Goal: Task Accomplishment & Management: Manage account settings

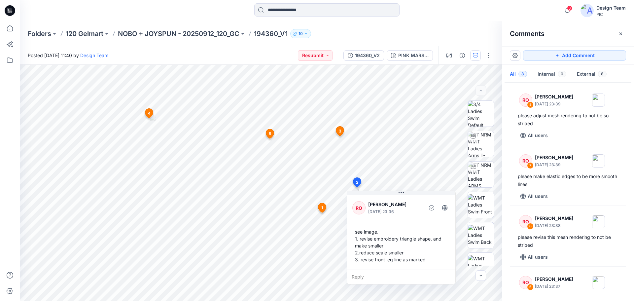
scroll to position [312, 0]
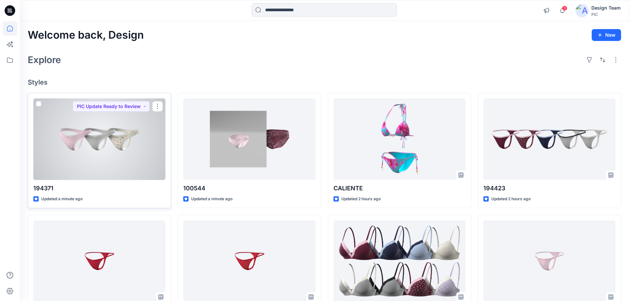
click at [116, 154] on div at bounding box center [99, 139] width 132 height 82
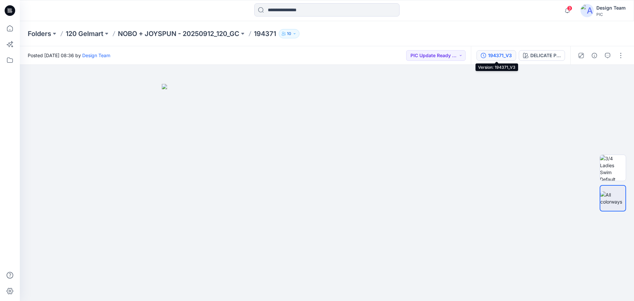
click at [498, 57] on div "194371_V3" at bounding box center [500, 55] width 24 height 7
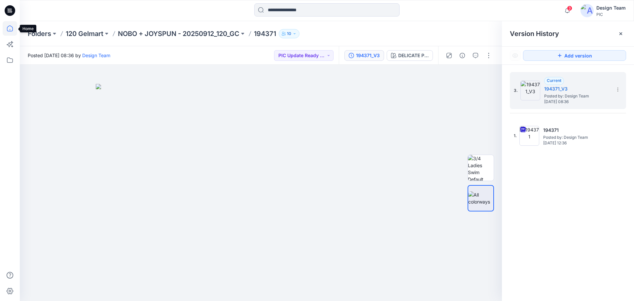
click at [12, 26] on icon at bounding box center [10, 28] width 15 height 15
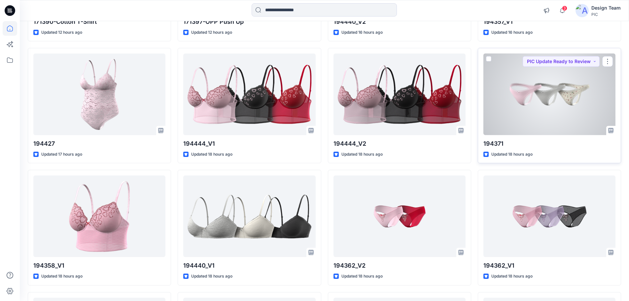
scroll to position [347, 0]
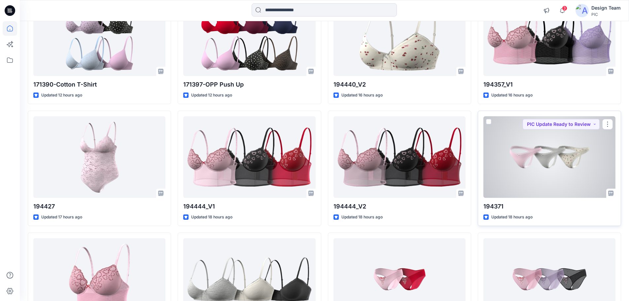
click at [545, 159] on div at bounding box center [549, 157] width 132 height 82
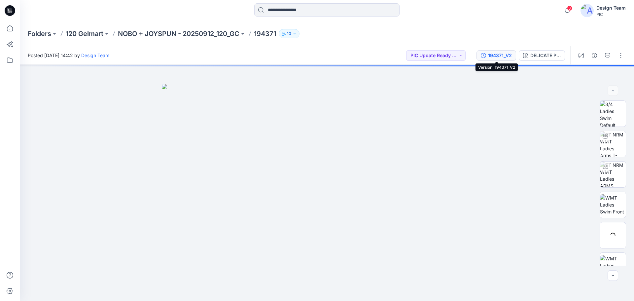
click at [499, 52] on div "194371_V2" at bounding box center [500, 55] width 24 height 7
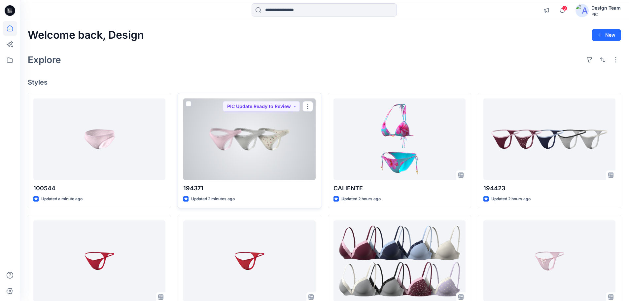
click at [272, 150] on div at bounding box center [249, 139] width 132 height 82
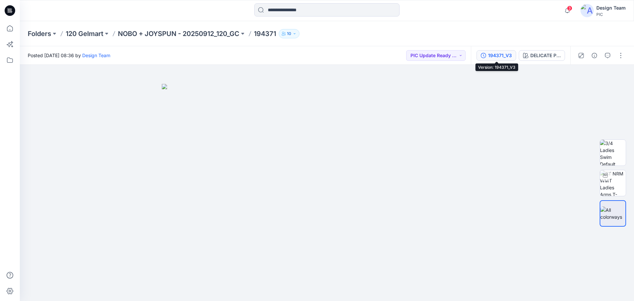
click at [502, 55] on div "194371_V3" at bounding box center [500, 55] width 24 height 7
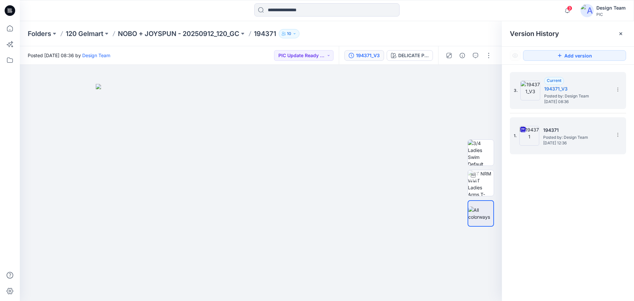
click at [558, 138] on span "Posted by: Design Team" at bounding box center [576, 137] width 66 height 7
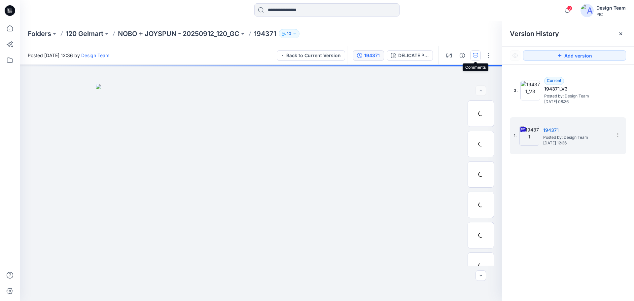
click at [477, 56] on icon "button" at bounding box center [475, 55] width 5 height 5
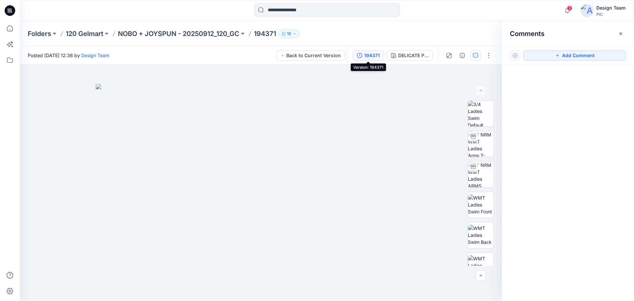
click at [375, 55] on div "194371" at bounding box center [372, 55] width 16 height 7
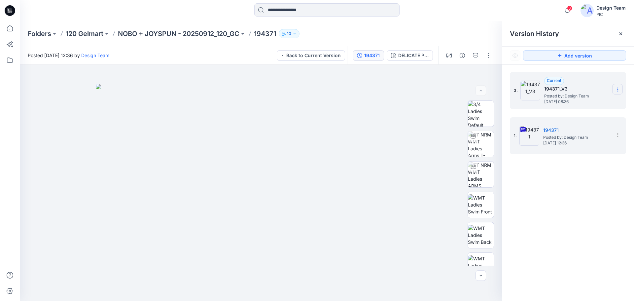
click at [619, 88] on icon at bounding box center [617, 89] width 5 height 5
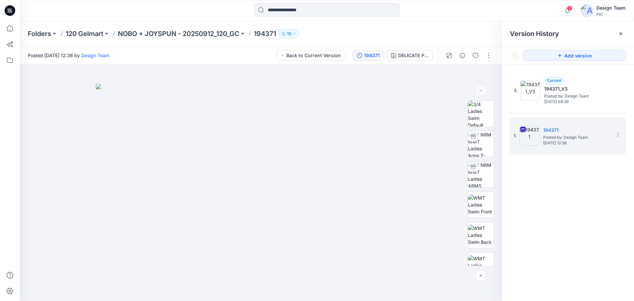
click at [576, 198] on div "3. Current 194371_V3 Posted by: Design Team Saturday, October 04, 2025 08:36 1.…" at bounding box center [568, 188] width 132 height 246
click at [145, 30] on p "NOBO + JOYSPUN - 20250912_120_GC" at bounding box center [178, 33] width 121 height 9
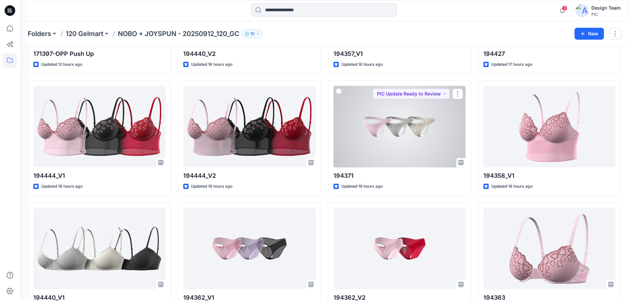
scroll to position [363, 0]
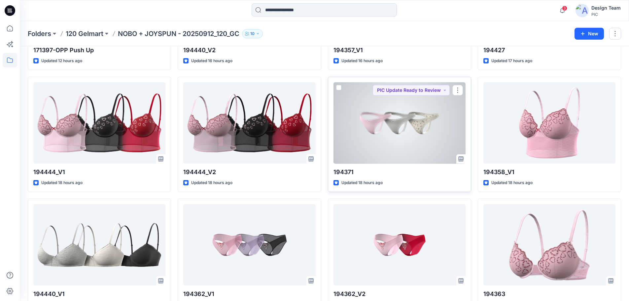
click at [370, 135] on div at bounding box center [399, 123] width 132 height 82
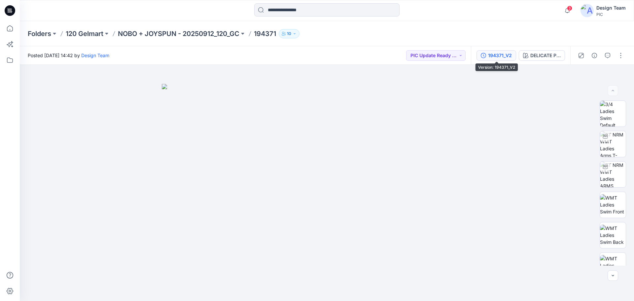
click at [510, 56] on div "194371_V2" at bounding box center [500, 55] width 24 height 7
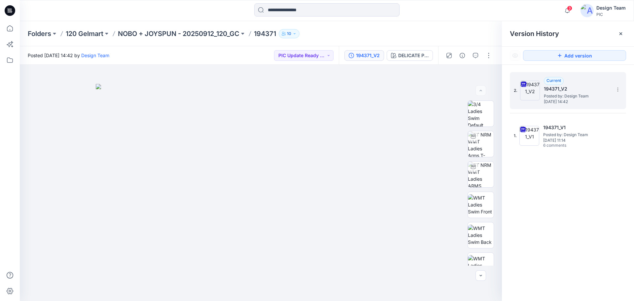
click at [584, 102] on span "Friday, October 03, 2025 14:42" at bounding box center [577, 101] width 66 height 5
click at [417, 56] on div "DELICATE PINK" at bounding box center [413, 55] width 30 height 7
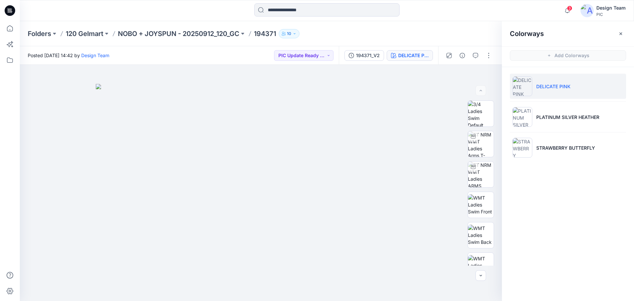
click at [444, 23] on div "Folders 120 Gelmart NOBO + JOYSPUN - 20250912_120_GC 194371 10" at bounding box center [327, 33] width 614 height 25
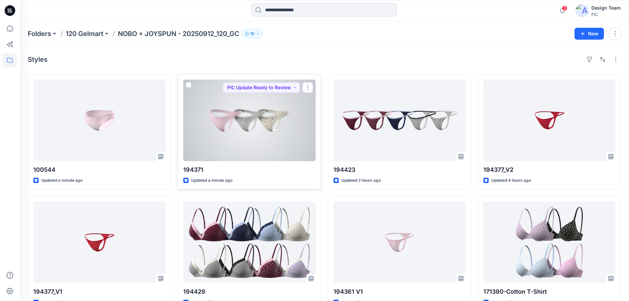
click at [265, 125] on div at bounding box center [249, 121] width 132 height 82
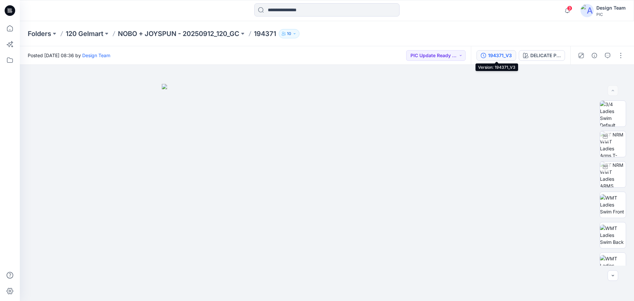
click at [503, 53] on div "194371_V3" at bounding box center [500, 55] width 24 height 7
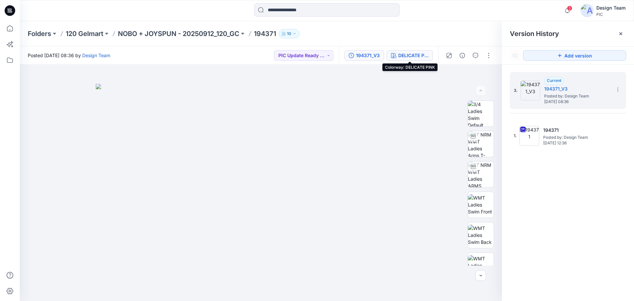
click at [403, 56] on div "DELICATE PINK" at bounding box center [413, 55] width 30 height 7
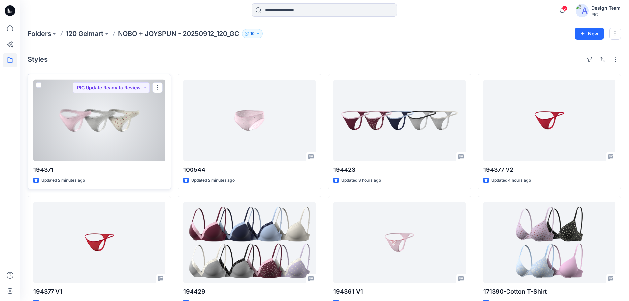
click at [120, 131] on div at bounding box center [99, 121] width 132 height 82
click at [97, 127] on div at bounding box center [99, 121] width 132 height 82
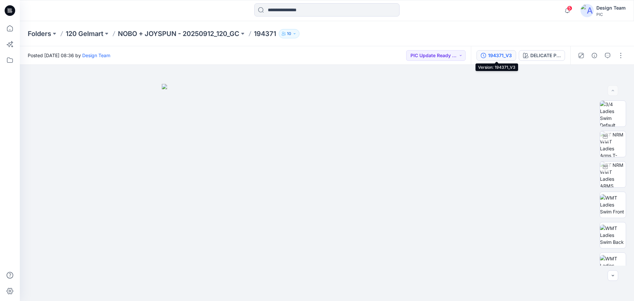
click at [499, 52] on div "194371_V3" at bounding box center [500, 55] width 24 height 7
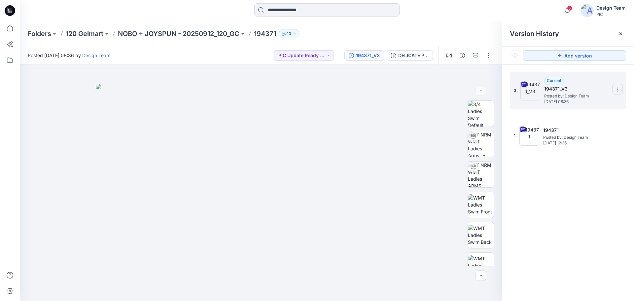
click at [619, 89] on icon at bounding box center [617, 89] width 5 height 5
click at [571, 143] on span "Delete Version" at bounding box center [571, 145] width 31 height 8
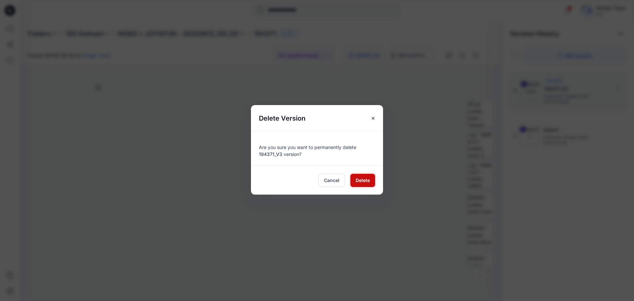
click at [359, 179] on span "Delete" at bounding box center [362, 180] width 14 height 7
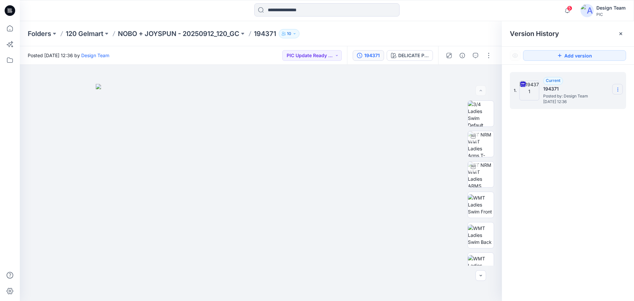
click at [617, 90] on icon at bounding box center [617, 89] width 5 height 5
drag, startPoint x: 565, startPoint y: 164, endPoint x: 512, endPoint y: 83, distance: 96.8
click at [564, 164] on div "1. Current 194371 Posted by: Design Team Friday, October 03, 2025 12:36" at bounding box center [568, 188] width 132 height 246
click at [491, 54] on button "button" at bounding box center [488, 55] width 11 height 11
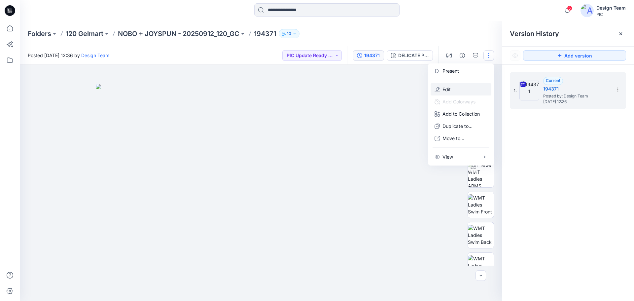
click at [451, 85] on button "Edit" at bounding box center [460, 89] width 61 height 12
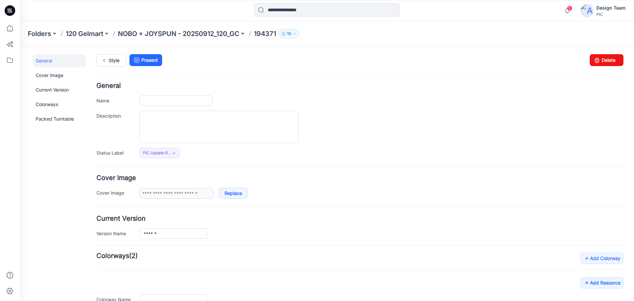
type input "******"
type input "**********"
drag, startPoint x: 594, startPoint y: 60, endPoint x: 366, endPoint y: 68, distance: 227.5
click at [594, 60] on icon at bounding box center [596, 60] width 9 height 12
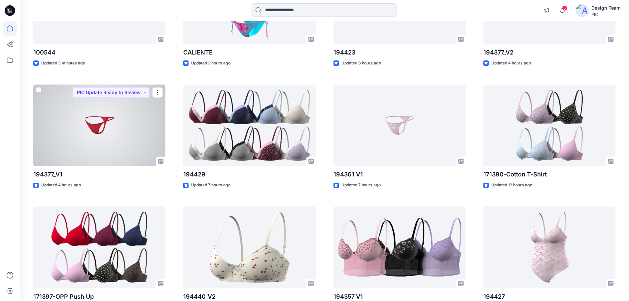
scroll to position [50, 0]
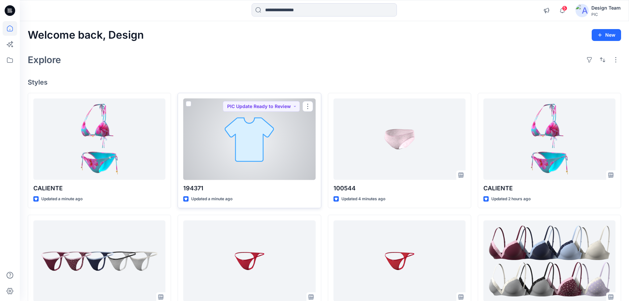
click at [218, 160] on div at bounding box center [249, 139] width 132 height 82
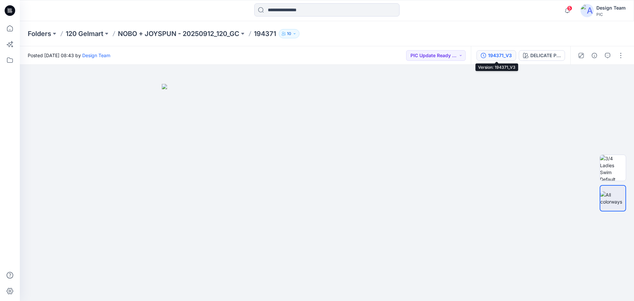
click at [505, 54] on div "194371_V3" at bounding box center [500, 55] width 24 height 7
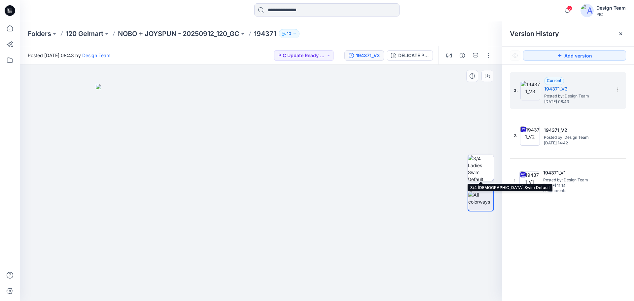
click at [486, 167] on img at bounding box center [481, 168] width 26 height 26
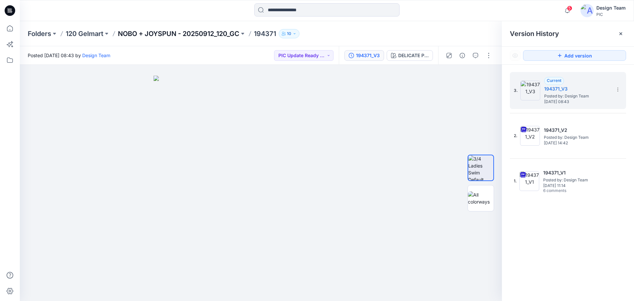
click at [153, 34] on p "NOBO + JOYSPUN - 20250912_120_GC" at bounding box center [178, 33] width 121 height 9
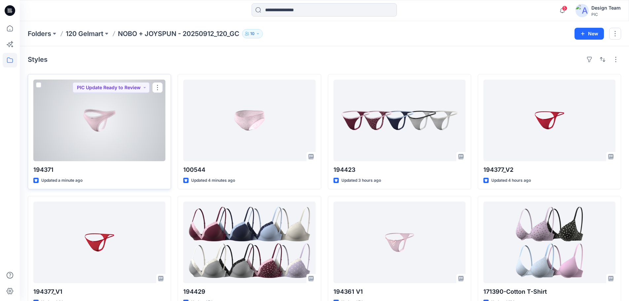
click at [116, 131] on div at bounding box center [99, 121] width 132 height 82
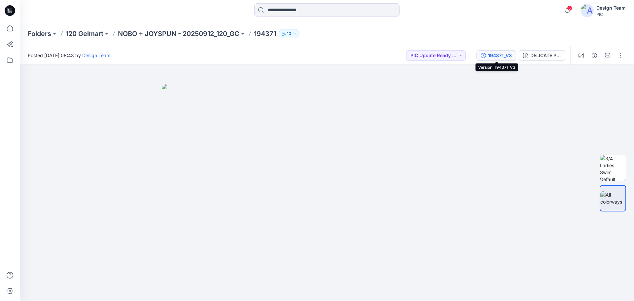
click at [493, 59] on button "194371_V3" at bounding box center [496, 55] width 40 height 11
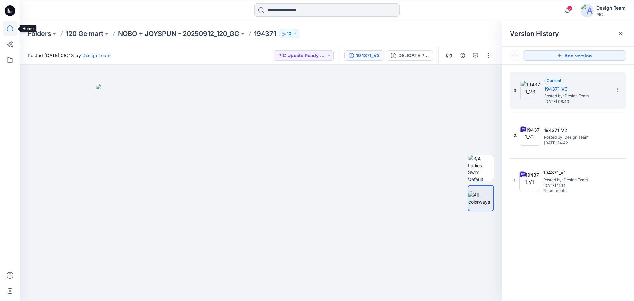
click at [12, 24] on icon at bounding box center [10, 28] width 15 height 15
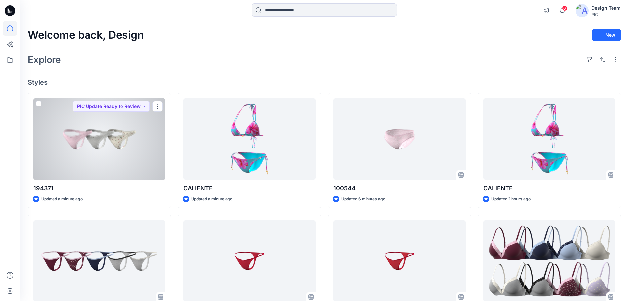
click at [129, 152] on div at bounding box center [99, 139] width 132 height 82
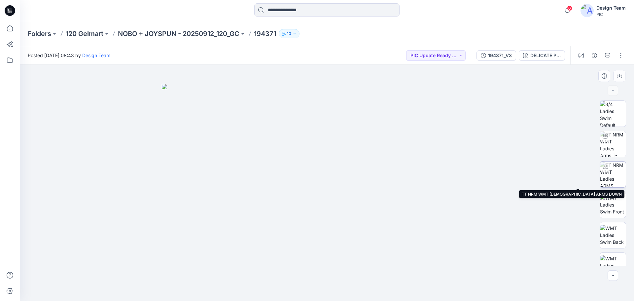
click at [613, 177] on img at bounding box center [613, 174] width 26 height 26
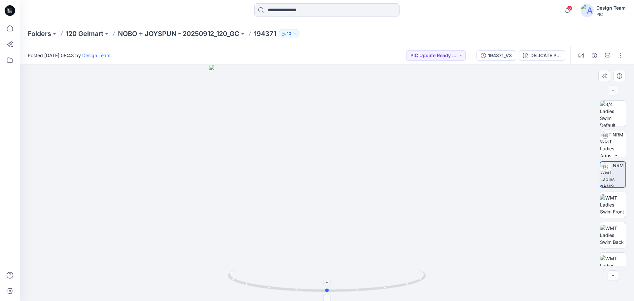
drag, startPoint x: 388, startPoint y: 288, endPoint x: 387, endPoint y: 281, distance: 6.9
click at [387, 281] on icon at bounding box center [328, 281] width 200 height 25
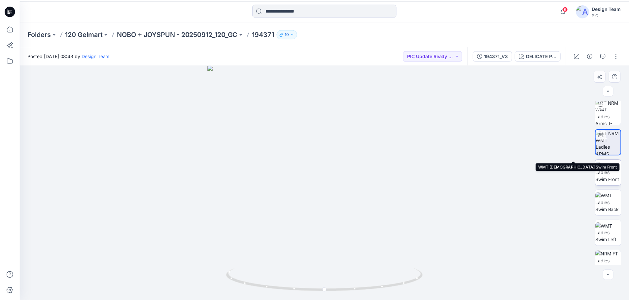
scroll to position [99, 0]
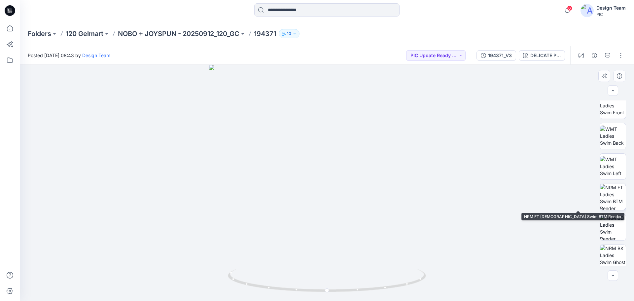
click at [613, 193] on img at bounding box center [613, 197] width 26 height 26
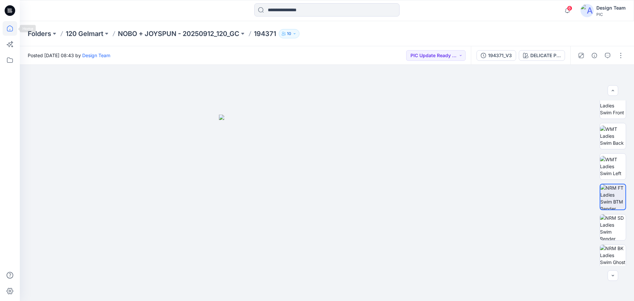
click at [10, 28] on icon at bounding box center [10, 28] width 15 height 15
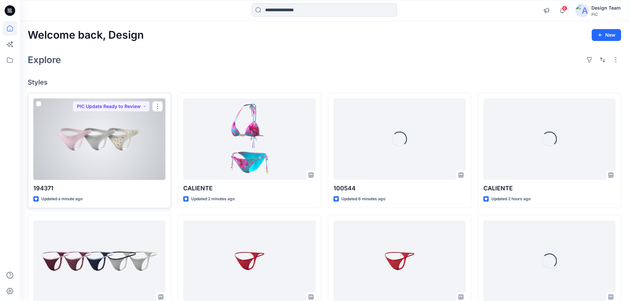
click at [133, 153] on div at bounding box center [99, 139] width 132 height 82
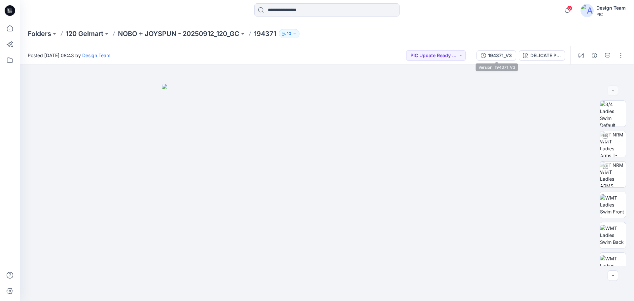
click at [498, 52] on div "194371_V3" at bounding box center [500, 55] width 24 height 7
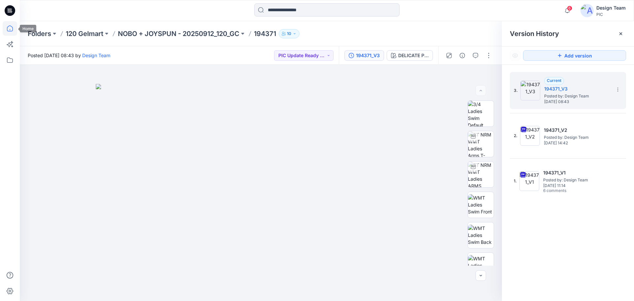
click at [12, 29] on icon at bounding box center [10, 28] width 15 height 15
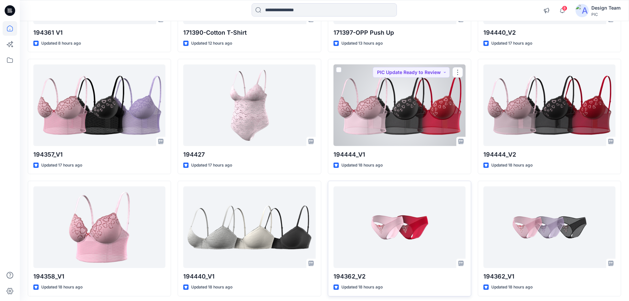
scroll to position [495, 0]
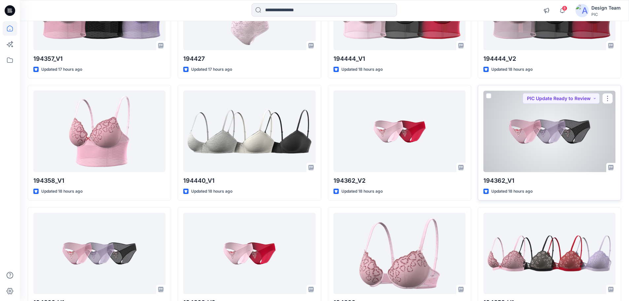
click at [538, 142] on div at bounding box center [549, 131] width 132 height 82
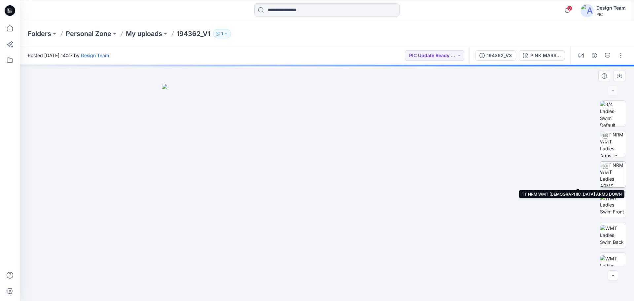
click at [618, 172] on img at bounding box center [613, 174] width 26 height 26
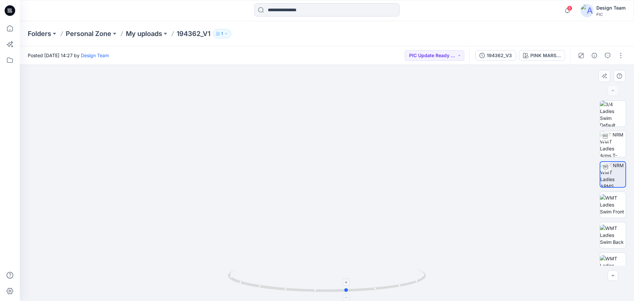
drag, startPoint x: 370, startPoint y: 289, endPoint x: 390, endPoint y: 276, distance: 24.3
click at [390, 276] on icon at bounding box center [328, 281] width 200 height 25
drag, startPoint x: 402, startPoint y: 287, endPoint x: 360, endPoint y: 293, distance: 42.4
click at [360, 293] on div at bounding box center [327, 284] width 198 height 33
drag, startPoint x: 304, startPoint y: 295, endPoint x: 315, endPoint y: 297, distance: 11.7
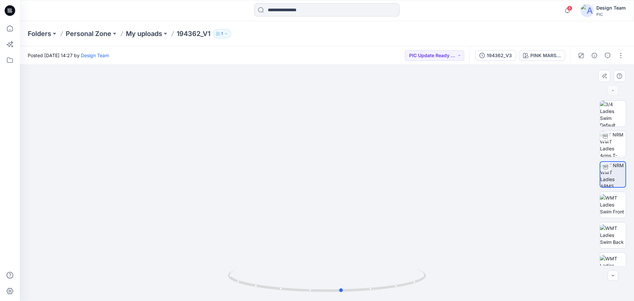
click at [315, 297] on div at bounding box center [327, 284] width 198 height 33
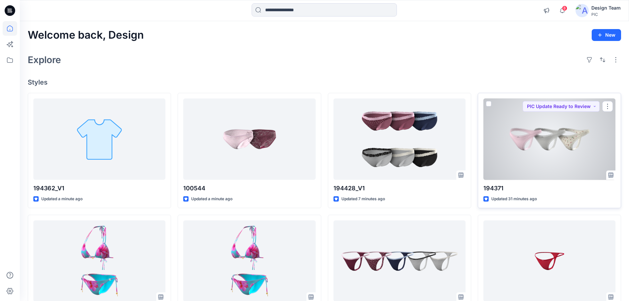
click at [543, 149] on div at bounding box center [549, 139] width 132 height 82
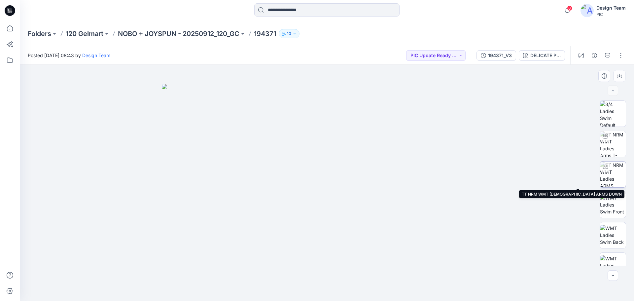
click at [614, 176] on img at bounding box center [613, 174] width 26 height 26
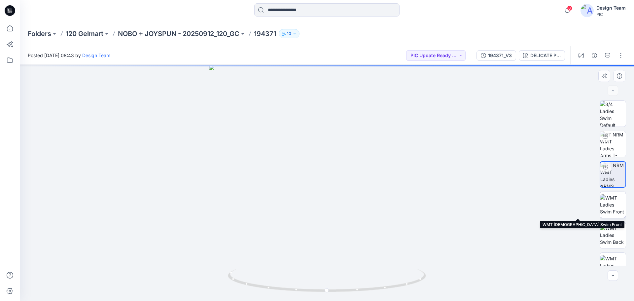
click at [616, 204] on img at bounding box center [613, 204] width 26 height 21
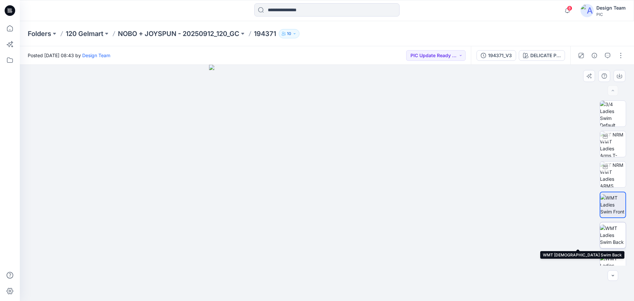
click at [607, 233] on img at bounding box center [613, 234] width 26 height 21
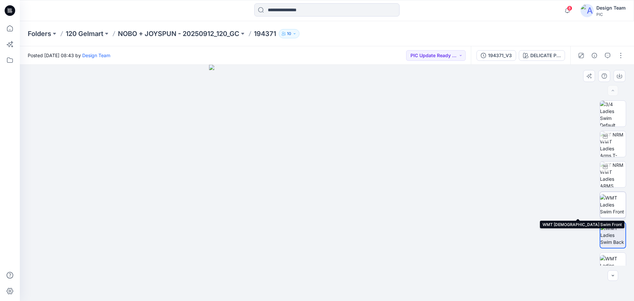
click at [613, 203] on img at bounding box center [613, 204] width 26 height 21
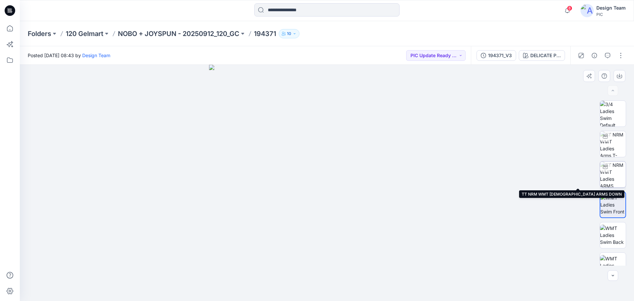
click at [609, 173] on img at bounding box center [613, 174] width 26 height 26
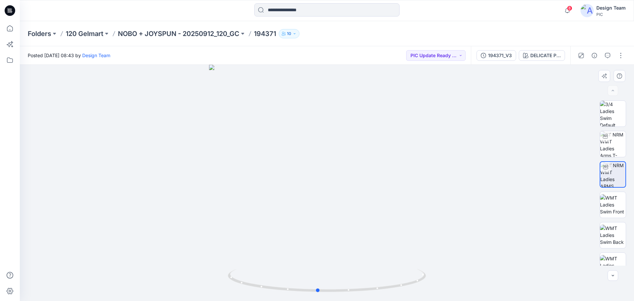
drag, startPoint x: 419, startPoint y: 283, endPoint x: 212, endPoint y: 267, distance: 207.9
click at [212, 267] on div at bounding box center [327, 183] width 614 height 236
drag, startPoint x: 418, startPoint y: 282, endPoint x: 423, endPoint y: 275, distance: 8.8
click at [423, 275] on icon at bounding box center [328, 281] width 200 height 25
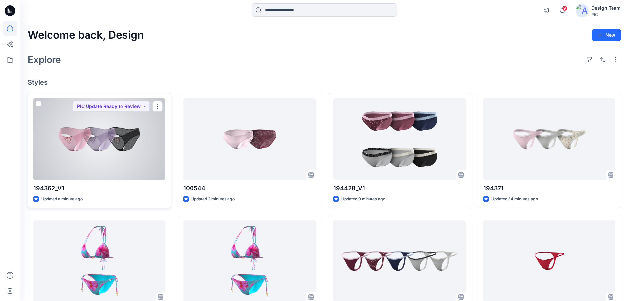
click at [102, 156] on div at bounding box center [99, 139] width 132 height 82
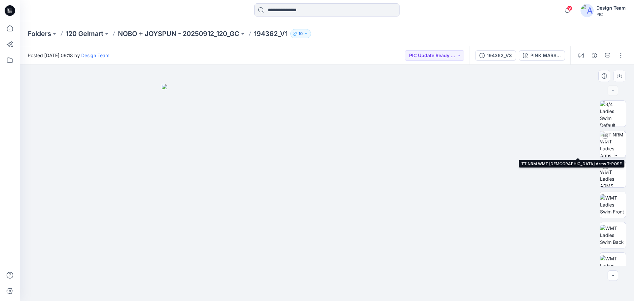
click at [612, 151] on img at bounding box center [613, 144] width 26 height 26
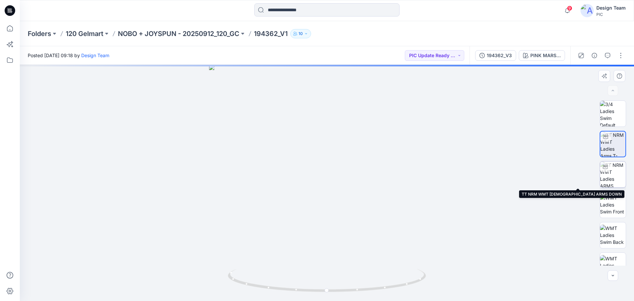
click at [613, 175] on img at bounding box center [613, 174] width 26 height 26
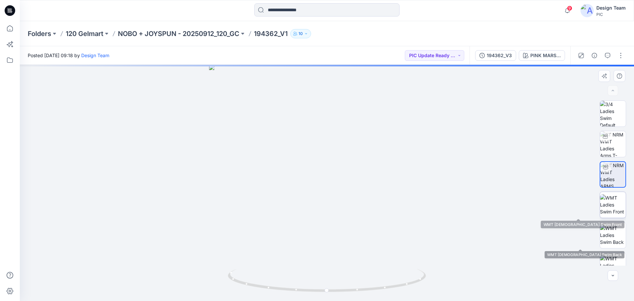
click at [611, 207] on img at bounding box center [613, 204] width 26 height 21
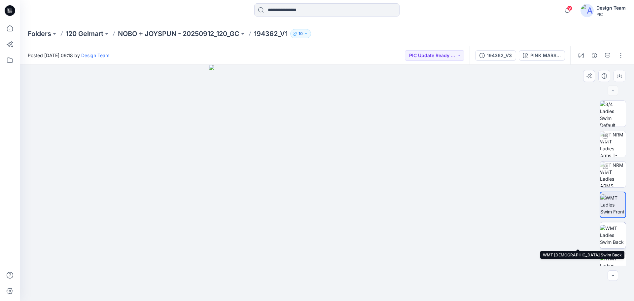
click at [610, 232] on img at bounding box center [613, 234] width 26 height 21
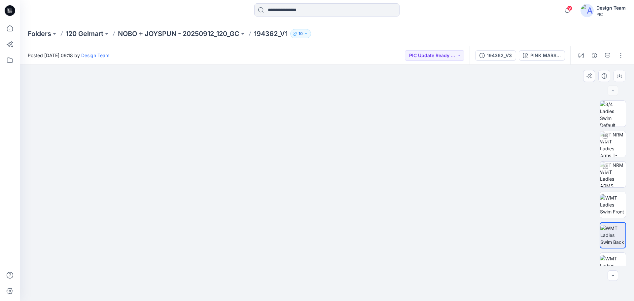
drag, startPoint x: 349, startPoint y: 266, endPoint x: 355, endPoint y: 163, distance: 103.5
click at [612, 146] on img at bounding box center [613, 144] width 26 height 26
drag, startPoint x: 363, startPoint y: 288, endPoint x: 266, endPoint y: 277, distance: 96.9
click at [266, 277] on icon at bounding box center [328, 281] width 200 height 25
drag, startPoint x: 384, startPoint y: 268, endPoint x: 381, endPoint y: 208, distance: 60.2
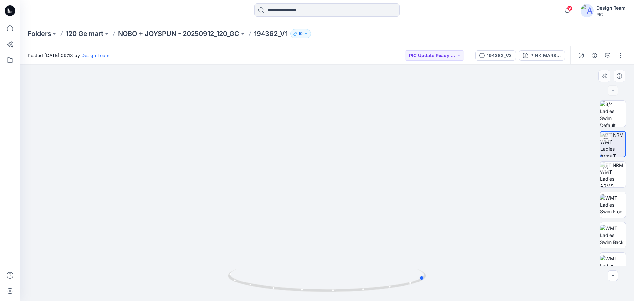
click at [381, 208] on div at bounding box center [327, 183] width 614 height 236
drag, startPoint x: 291, startPoint y: 287, endPoint x: 305, endPoint y: 289, distance: 13.9
click at [305, 289] on icon at bounding box center [328, 281] width 200 height 25
click at [499, 55] on div "194362_V3" at bounding box center [498, 55] width 25 height 7
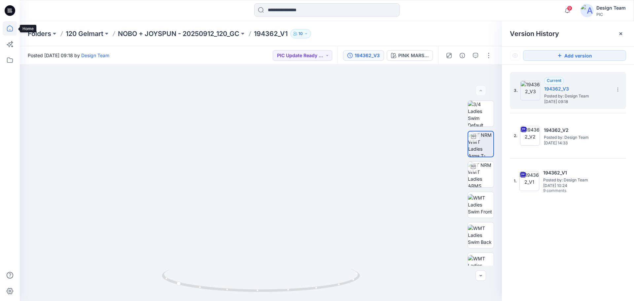
click at [9, 24] on icon at bounding box center [10, 28] width 15 height 15
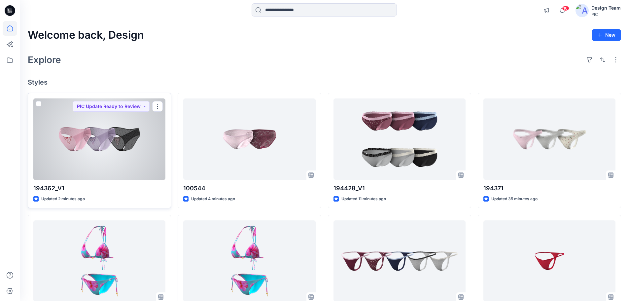
click at [145, 142] on div at bounding box center [99, 139] width 132 height 82
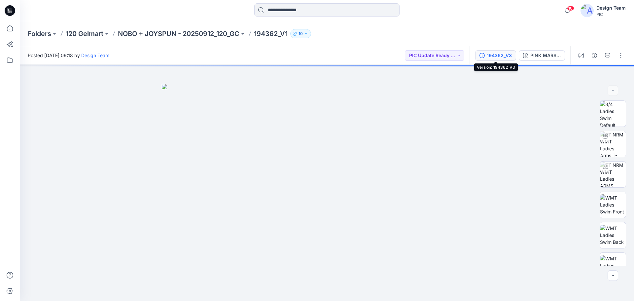
click at [500, 58] on div "194362_V3" at bounding box center [498, 55] width 25 height 7
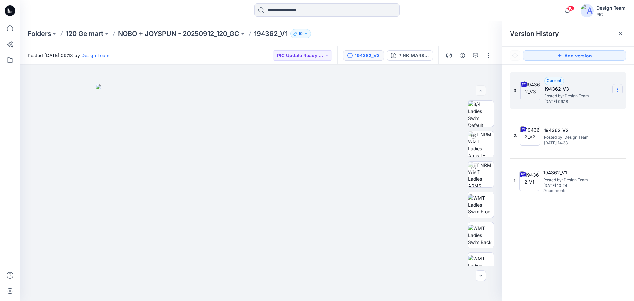
click at [619, 89] on icon at bounding box center [617, 89] width 5 height 5
click at [580, 145] on span "Delete Version" at bounding box center [571, 145] width 31 height 8
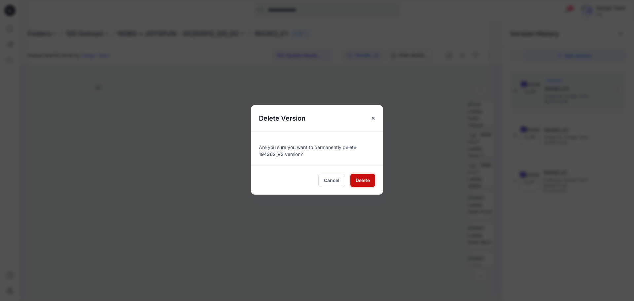
click at [359, 180] on span "Delete" at bounding box center [362, 180] width 14 height 7
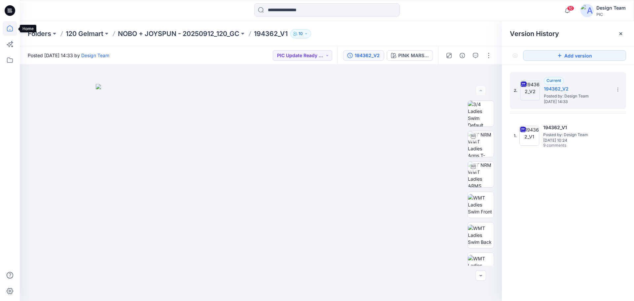
click at [11, 27] on icon at bounding box center [10, 28] width 15 height 15
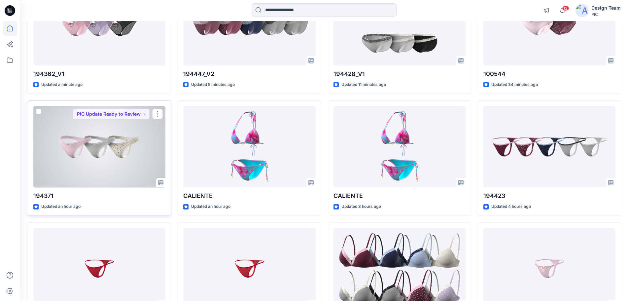
scroll to position [33, 0]
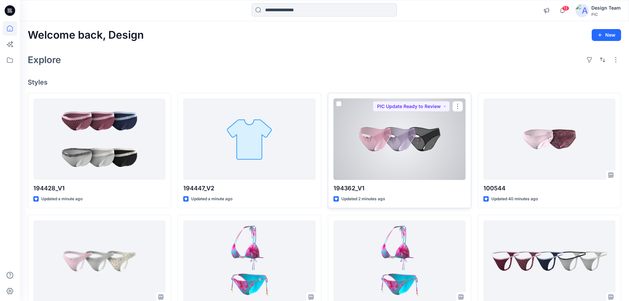
click at [406, 146] on div at bounding box center [399, 139] width 132 height 82
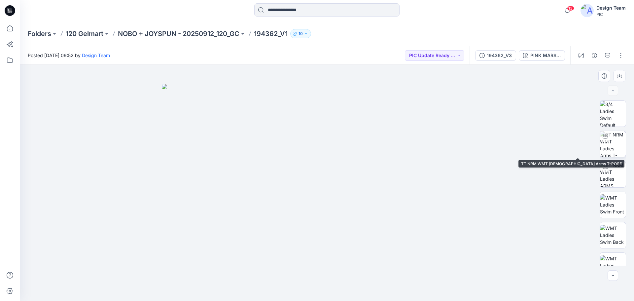
click at [615, 148] on img at bounding box center [613, 144] width 26 height 26
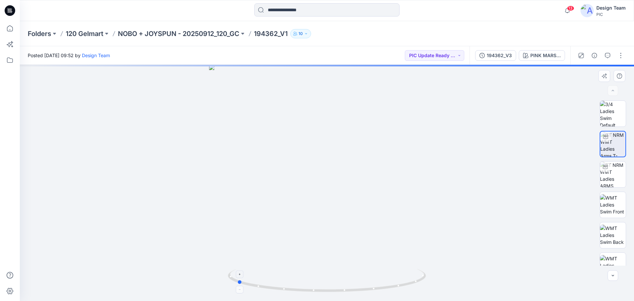
drag, startPoint x: 422, startPoint y: 278, endPoint x: 332, endPoint y: 293, distance: 91.3
click at [332, 293] on icon at bounding box center [328, 281] width 200 height 25
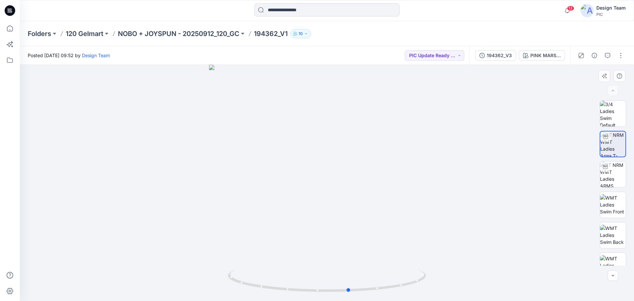
drag, startPoint x: 288, startPoint y: 288, endPoint x: 401, endPoint y: 293, distance: 112.6
click at [401, 293] on div at bounding box center [327, 183] width 614 height 236
click at [9, 27] on icon at bounding box center [10, 28] width 15 height 15
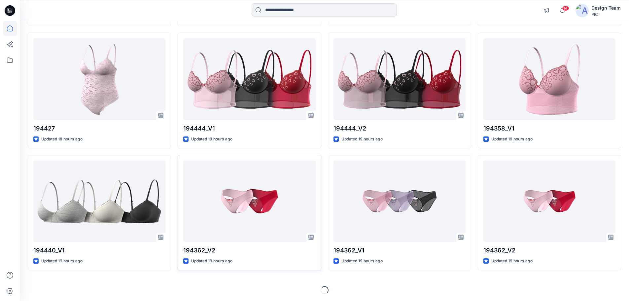
scroll to position [548, 0]
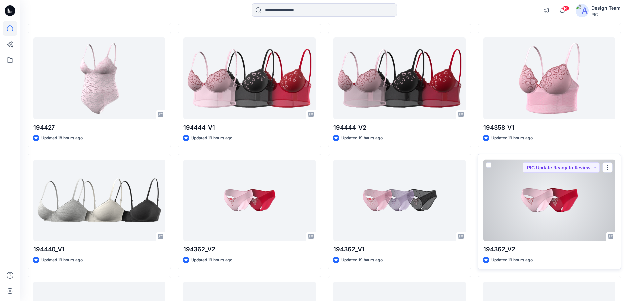
click at [554, 196] on div at bounding box center [549, 200] width 132 height 82
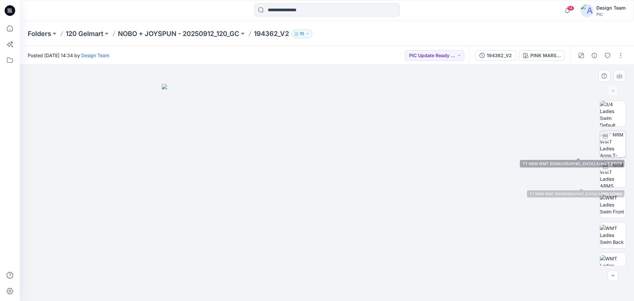
click at [615, 150] on img at bounding box center [613, 144] width 26 height 26
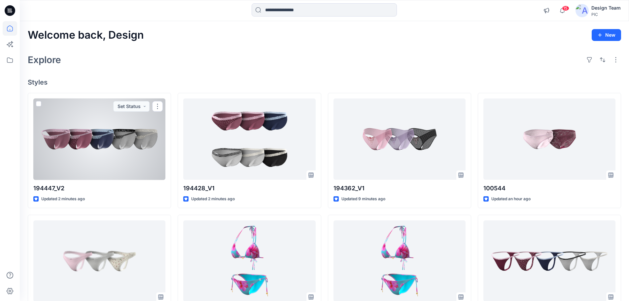
click at [138, 137] on div at bounding box center [99, 139] width 132 height 82
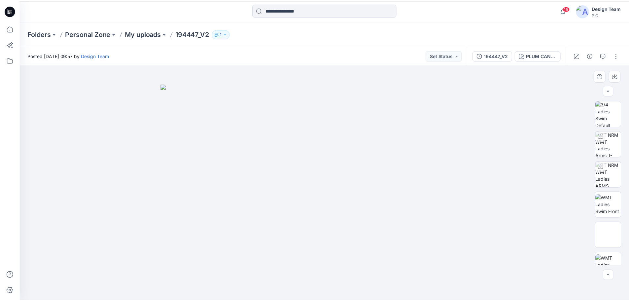
scroll to position [99, 0]
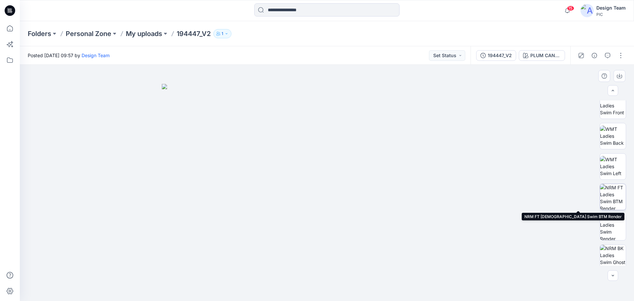
click at [612, 194] on img at bounding box center [613, 197] width 26 height 26
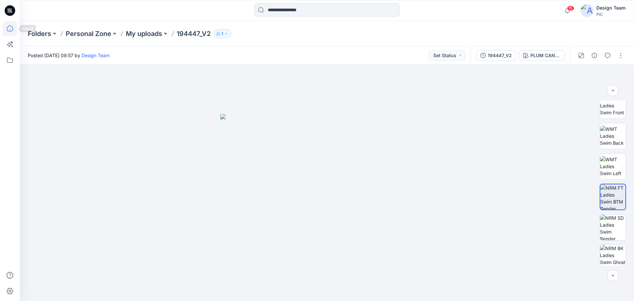
click at [13, 26] on icon at bounding box center [10, 28] width 15 height 15
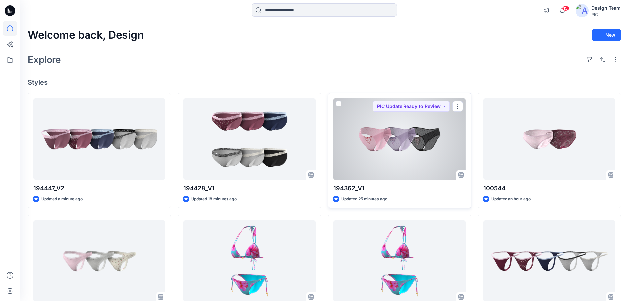
click at [420, 162] on div at bounding box center [399, 139] width 132 height 82
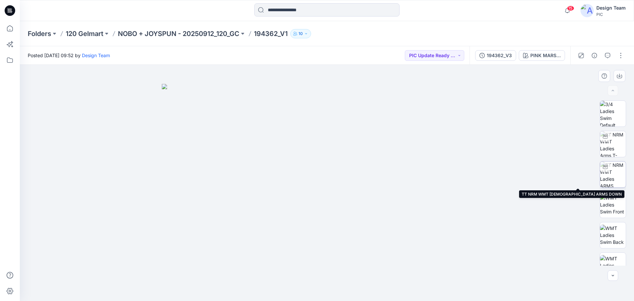
click at [620, 175] on img at bounding box center [613, 174] width 26 height 26
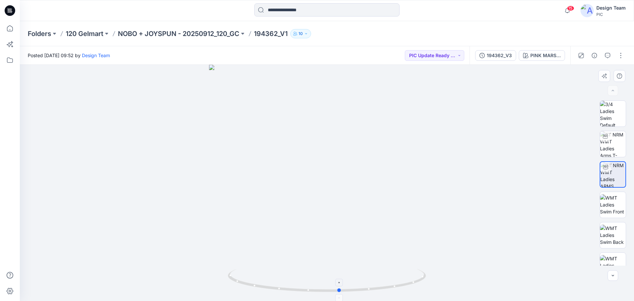
drag, startPoint x: 406, startPoint y: 280, endPoint x: 419, endPoint y: 286, distance: 14.3
click at [419, 286] on icon at bounding box center [328, 281] width 200 height 25
click at [503, 55] on div "194362_V3" at bounding box center [498, 55] width 25 height 7
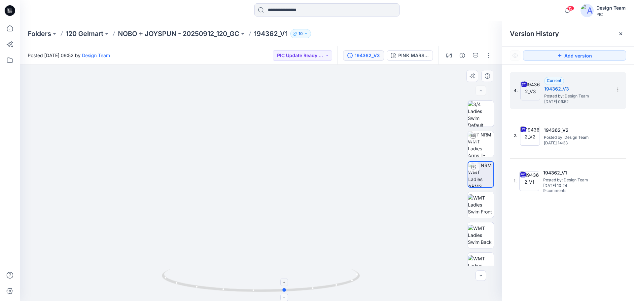
drag, startPoint x: 326, startPoint y: 287, endPoint x: 338, endPoint y: 280, distance: 13.8
click at [338, 280] on icon at bounding box center [262, 281] width 200 height 25
click at [479, 203] on img at bounding box center [481, 204] width 26 height 21
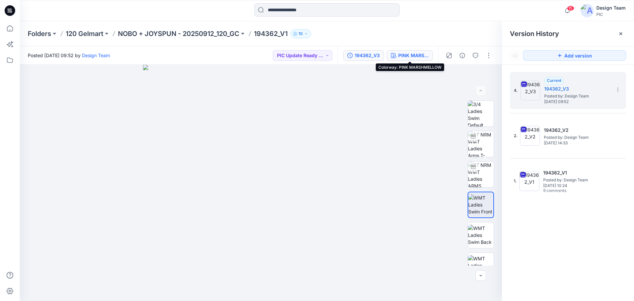
click at [408, 54] on div "PINK MARSHMELLOW" at bounding box center [413, 55] width 30 height 7
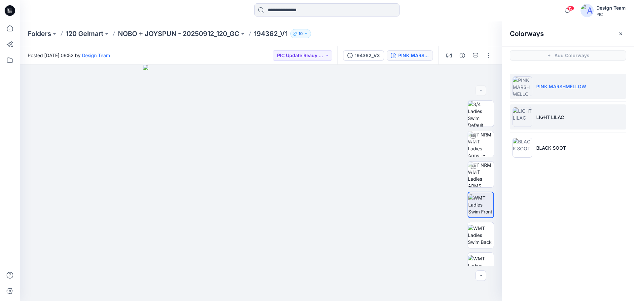
click at [548, 115] on p "LIGHT LILAC" at bounding box center [550, 117] width 28 height 7
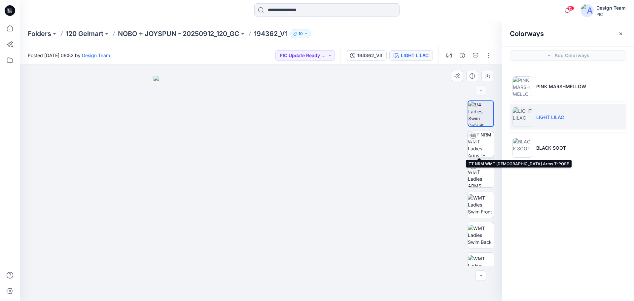
click at [483, 145] on img at bounding box center [481, 144] width 26 height 26
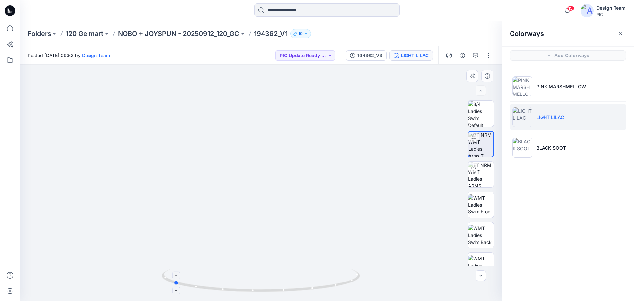
drag, startPoint x: 341, startPoint y: 284, endPoint x: 254, endPoint y: 290, distance: 87.7
click at [160, 32] on p "NOBO + JOYSPUN - 20250912_120_GC" at bounding box center [178, 33] width 121 height 9
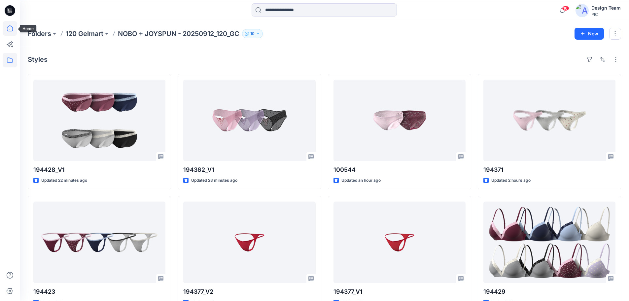
click at [9, 29] on icon at bounding box center [10, 28] width 15 height 15
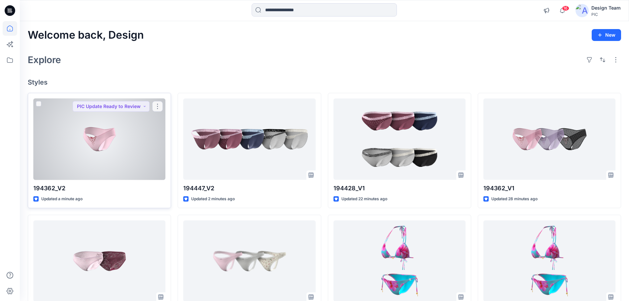
click at [132, 160] on div at bounding box center [99, 139] width 132 height 82
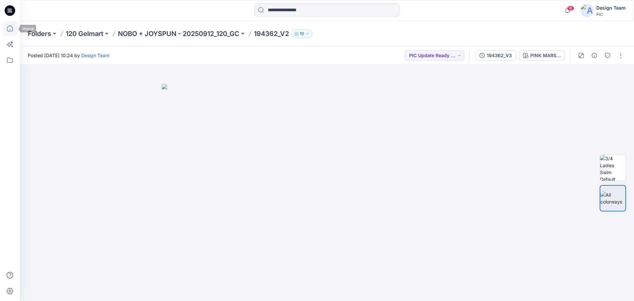
click at [6, 29] on icon at bounding box center [10, 28] width 15 height 15
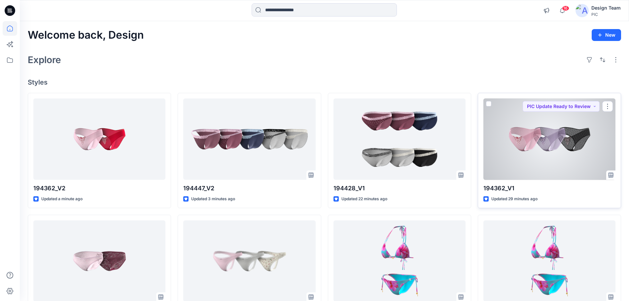
click at [527, 144] on div at bounding box center [549, 139] width 132 height 82
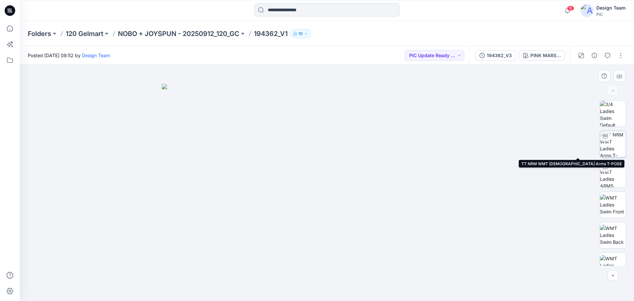
click at [613, 148] on img at bounding box center [613, 144] width 26 height 26
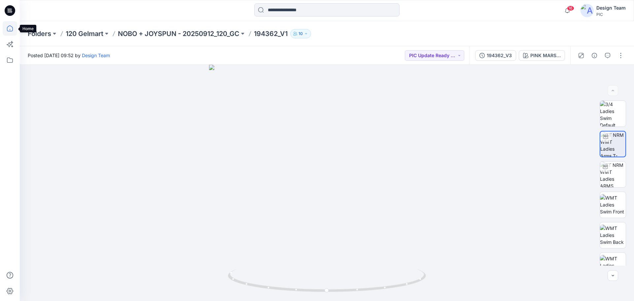
click at [10, 29] on icon at bounding box center [10, 28] width 15 height 15
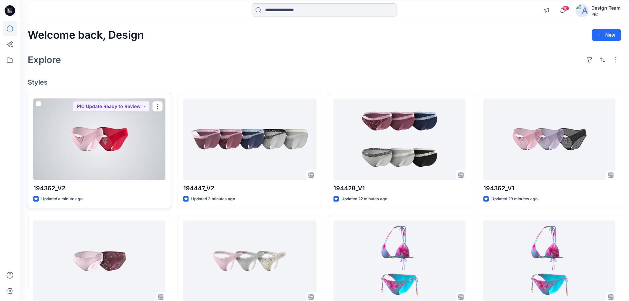
click at [95, 143] on div at bounding box center [99, 139] width 132 height 82
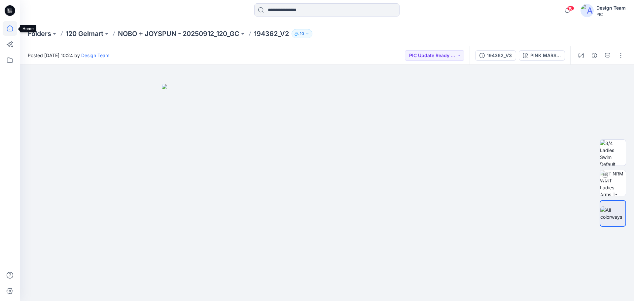
click at [13, 26] on icon at bounding box center [10, 28] width 15 height 15
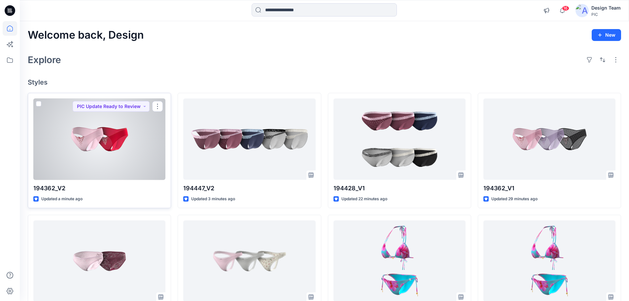
click at [85, 132] on div at bounding box center [99, 139] width 132 height 82
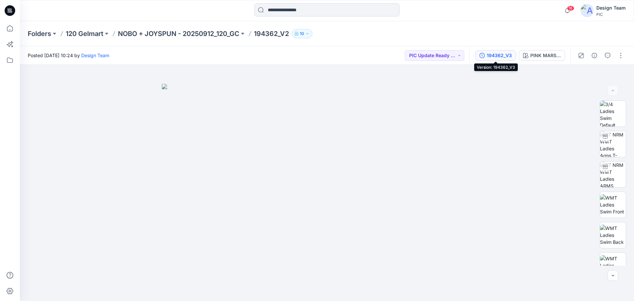
click at [494, 55] on div "194362_V3" at bounding box center [498, 55] width 25 height 7
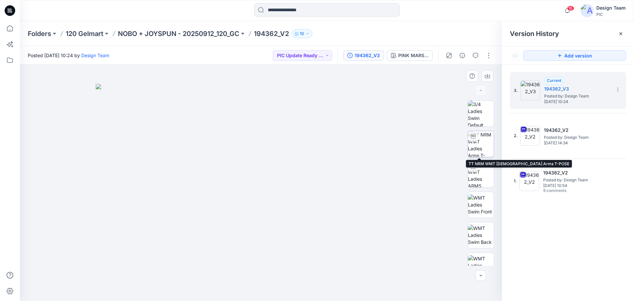
click at [481, 144] on img at bounding box center [481, 144] width 26 height 26
drag, startPoint x: 358, startPoint y: 281, endPoint x: 271, endPoint y: 289, distance: 88.2
click at [271, 289] on icon at bounding box center [262, 281] width 200 height 25
drag, startPoint x: 277, startPoint y: 288, endPoint x: 380, endPoint y: 279, distance: 103.4
click at [380, 279] on div at bounding box center [261, 183] width 482 height 236
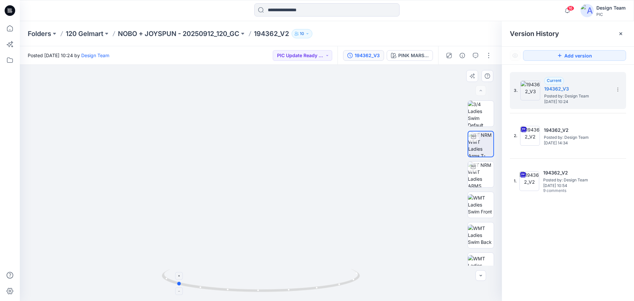
drag, startPoint x: 314, startPoint y: 288, endPoint x: 215, endPoint y: 285, distance: 99.7
click at [215, 285] on icon at bounding box center [262, 281] width 200 height 25
click at [407, 55] on div "PINK MARSHMELLOW" at bounding box center [413, 55] width 30 height 7
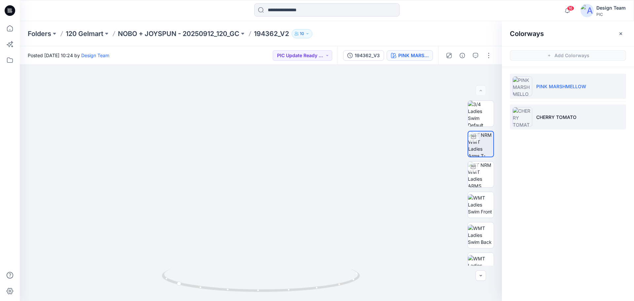
click at [539, 111] on li "CHERRY TOMATO" at bounding box center [568, 116] width 116 height 25
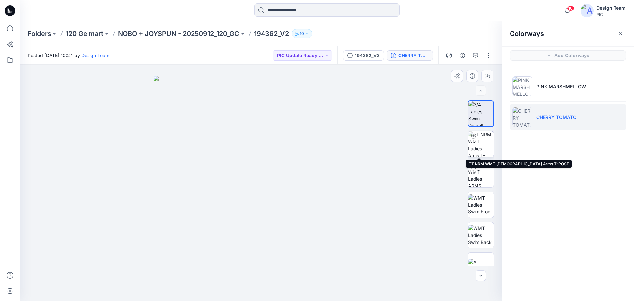
click at [483, 143] on img at bounding box center [481, 144] width 26 height 26
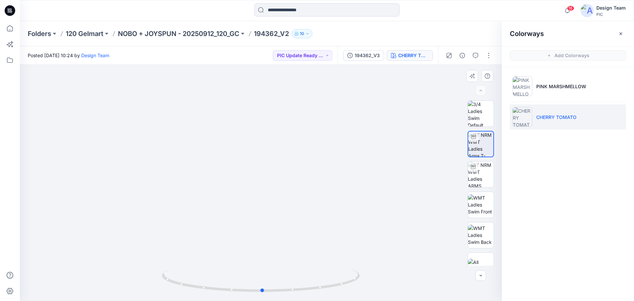
drag, startPoint x: 330, startPoint y: 287, endPoint x: 134, endPoint y: 268, distance: 197.2
click at [134, 268] on div at bounding box center [261, 183] width 482 height 236
click at [482, 258] on img at bounding box center [481, 265] width 26 height 14
click at [11, 27] on icon at bounding box center [10, 28] width 15 height 15
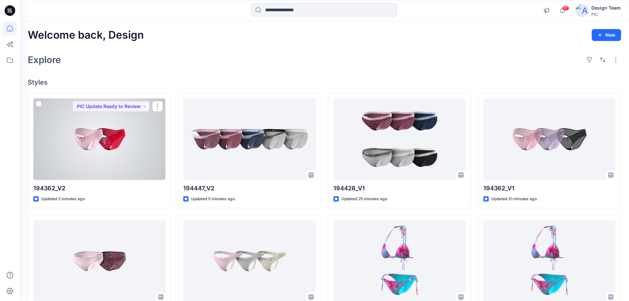
click at [139, 151] on div at bounding box center [99, 139] width 132 height 82
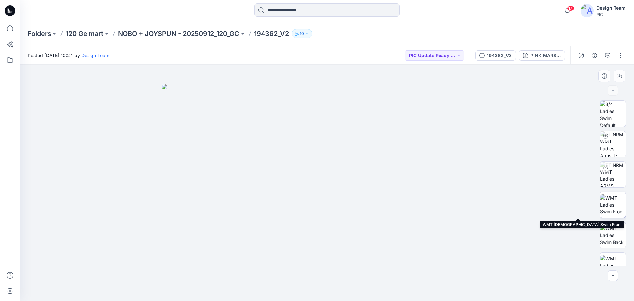
click at [609, 211] on img at bounding box center [613, 204] width 26 height 21
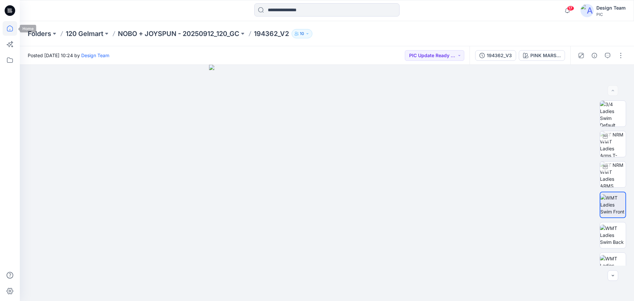
click at [13, 31] on icon at bounding box center [10, 28] width 15 height 15
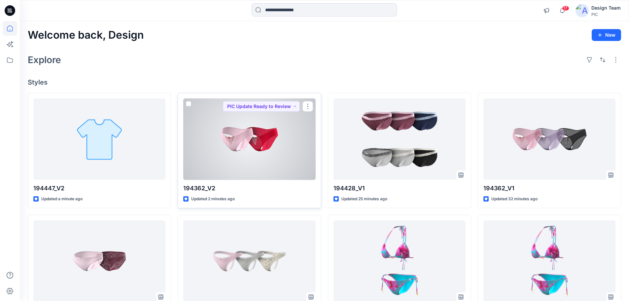
click at [271, 150] on div at bounding box center [249, 139] width 132 height 82
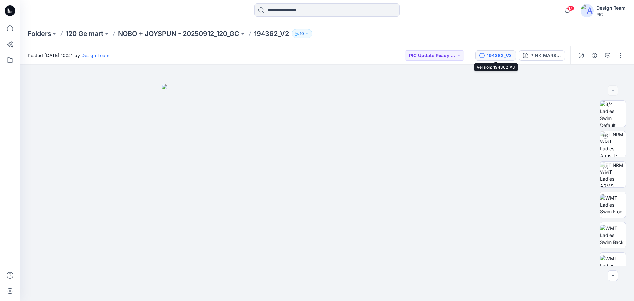
click at [499, 58] on div "194362_V3" at bounding box center [498, 55] width 25 height 7
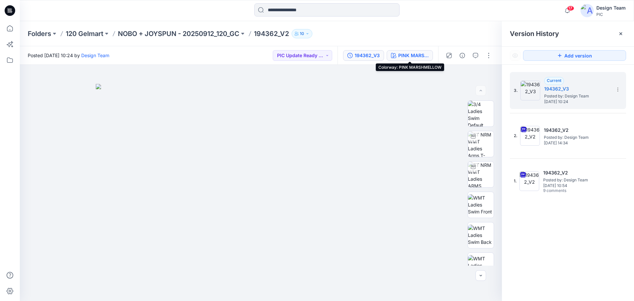
click at [406, 57] on div "PINK MARSHMELLOW" at bounding box center [413, 55] width 30 height 7
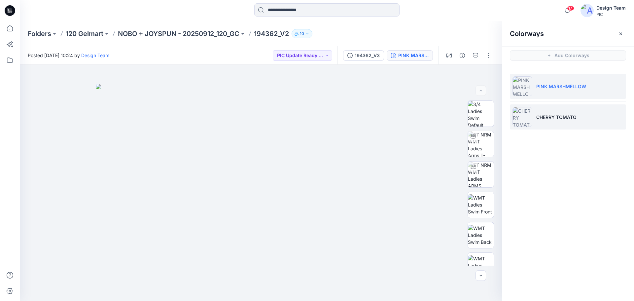
click at [558, 119] on p "CHERRY TOMATO" at bounding box center [556, 117] width 40 height 7
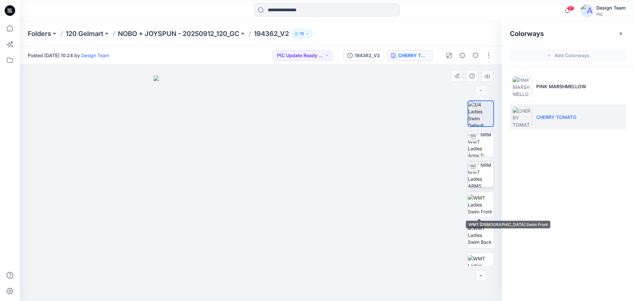
click at [480, 176] on img at bounding box center [481, 174] width 26 height 26
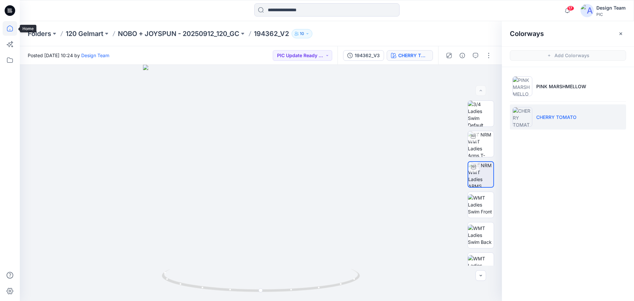
click at [4, 28] on icon at bounding box center [10, 28] width 15 height 15
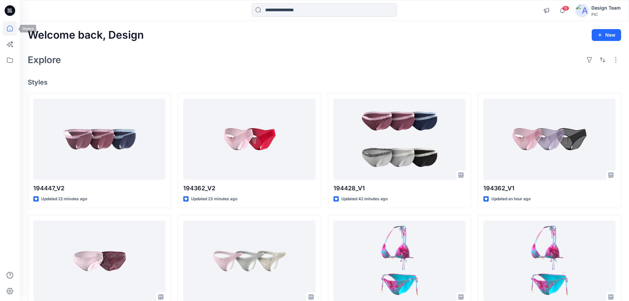
click at [5, 25] on icon at bounding box center [10, 28] width 15 height 15
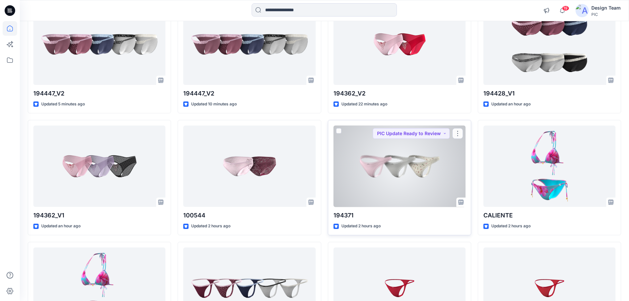
scroll to position [99, 0]
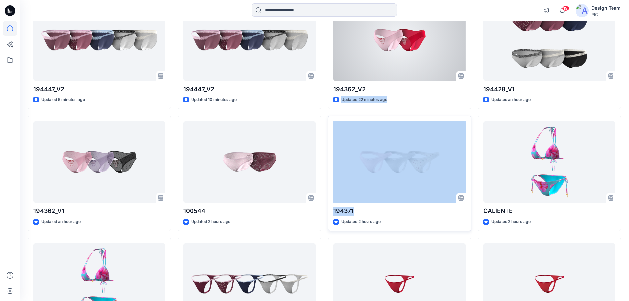
click at [404, 124] on div "194362_V2 Updated 22 minutes ago PIC Update Ready to Review 194371 Updated 2 ho…" at bounding box center [399, 173] width 143 height 359
click at [410, 67] on div at bounding box center [399, 40] width 132 height 82
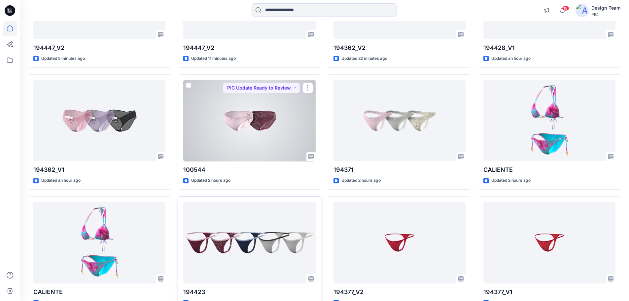
scroll to position [182, 0]
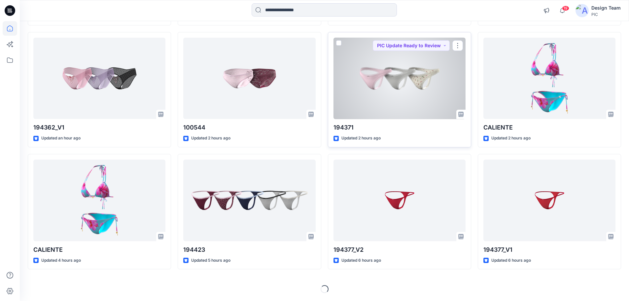
click at [368, 83] on div at bounding box center [399, 79] width 132 height 82
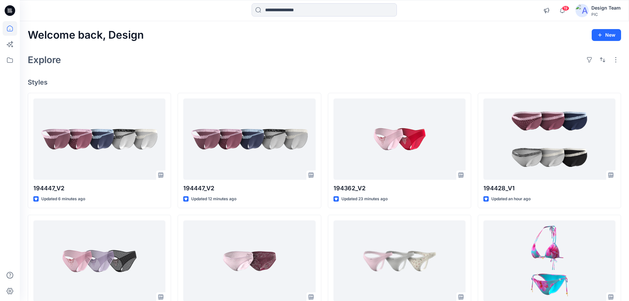
click at [424, 38] on div "Welcome back, Design New" at bounding box center [324, 35] width 593 height 12
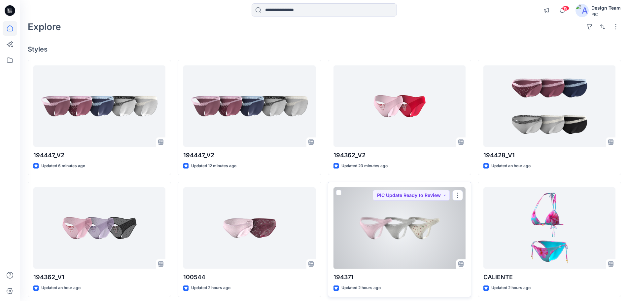
scroll to position [66, 0]
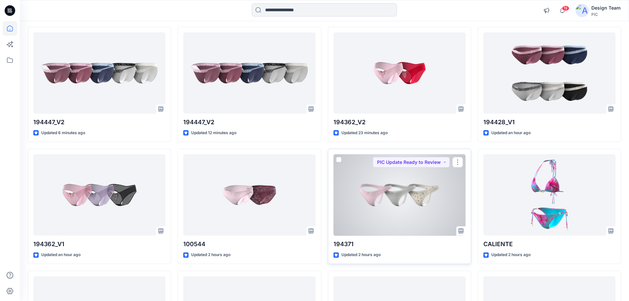
click at [402, 184] on div at bounding box center [399, 195] width 132 height 82
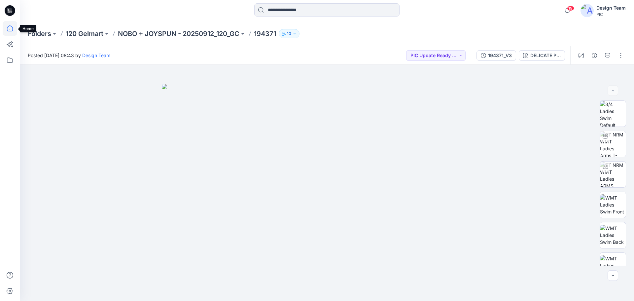
click at [8, 33] on icon at bounding box center [10, 28] width 15 height 15
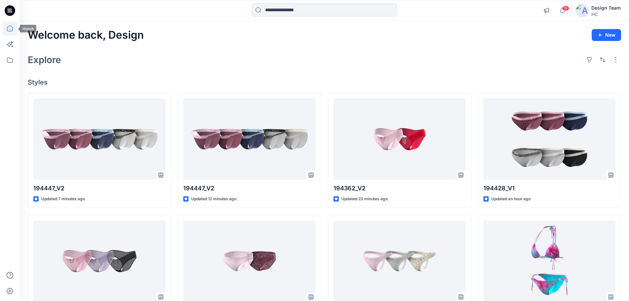
drag, startPoint x: 13, startPoint y: 27, endPoint x: 17, endPoint y: 17, distance: 11.0
click at [12, 27] on icon at bounding box center [10, 28] width 15 height 15
drag, startPoint x: 11, startPoint y: 29, endPoint x: 16, endPoint y: 30, distance: 5.0
click at [10, 29] on icon at bounding box center [10, 28] width 15 height 15
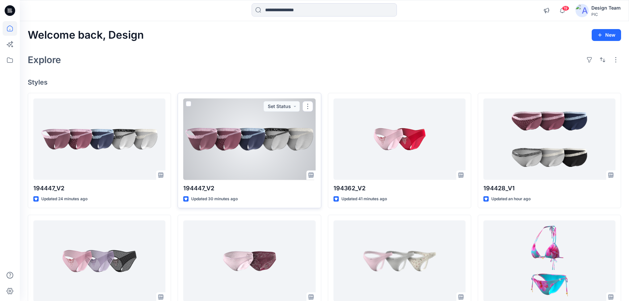
click at [229, 136] on div at bounding box center [249, 139] width 132 height 82
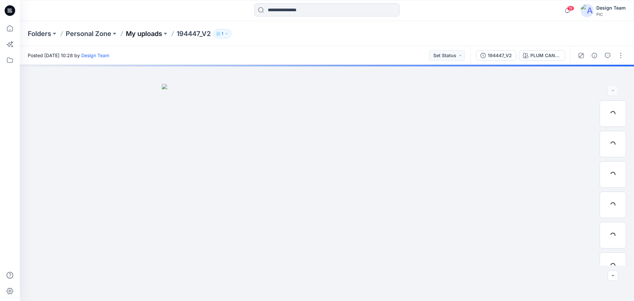
click at [155, 33] on p "My uploads" at bounding box center [144, 33] width 36 height 9
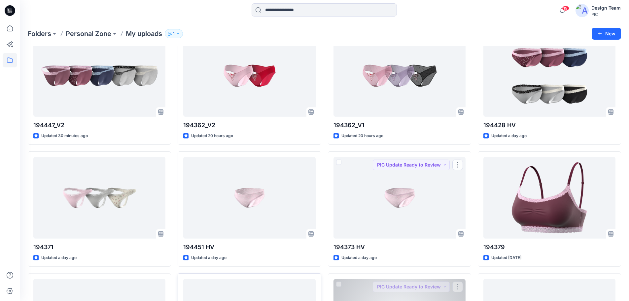
scroll to position [132, 0]
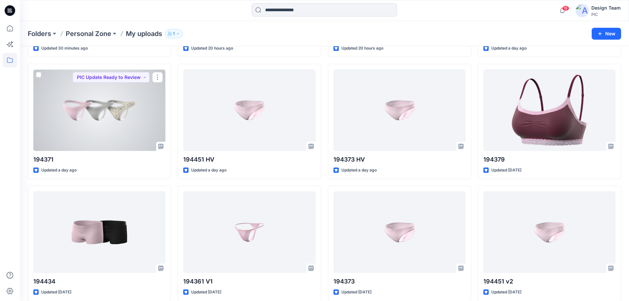
click at [125, 138] on div at bounding box center [99, 110] width 132 height 82
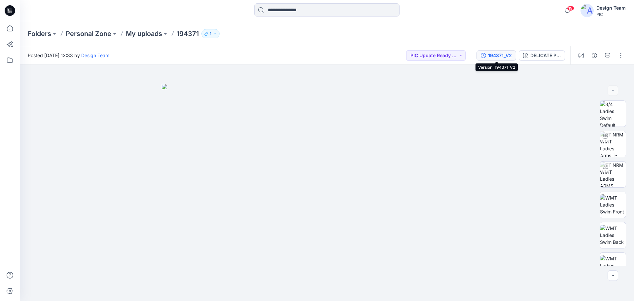
click at [506, 54] on div "194371_V2" at bounding box center [500, 55] width 24 height 7
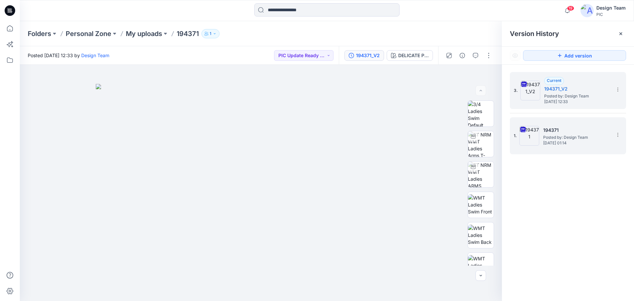
click at [596, 139] on span "Posted by: Design Team" at bounding box center [576, 137] width 66 height 7
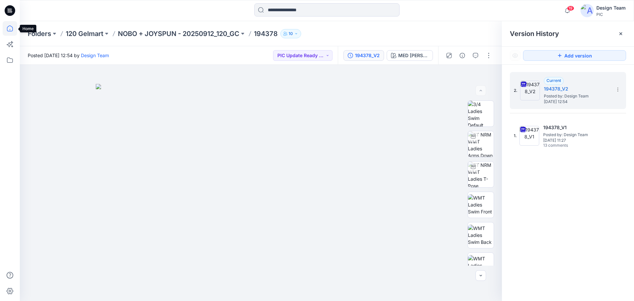
click at [12, 28] on icon at bounding box center [10, 28] width 15 height 15
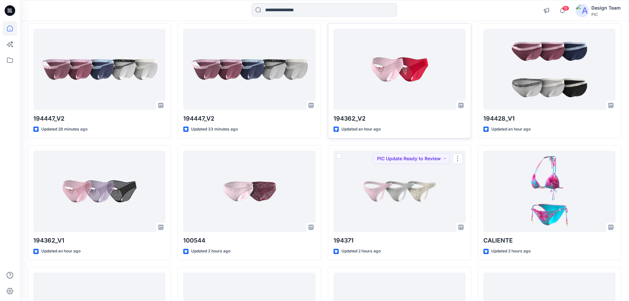
scroll to position [33, 0]
